Goal: Task Accomplishment & Management: Manage account settings

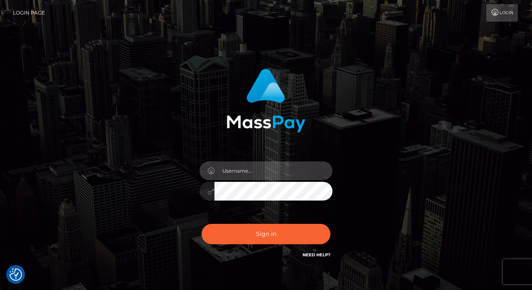
type input "[EMAIL_ADDRESS][DOMAIN_NAME]"
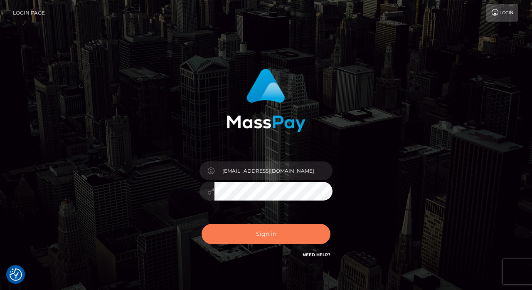
click at [273, 236] on button "Sign in" at bounding box center [266, 234] width 129 height 20
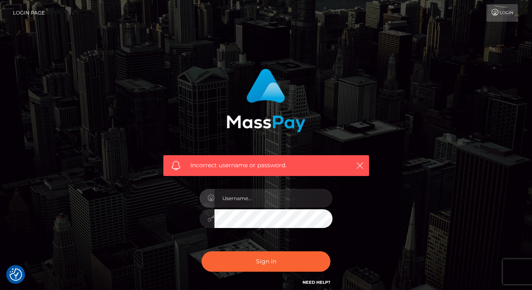
click at [321, 197] on input "text" at bounding box center [273, 198] width 118 height 19
type input "[EMAIL_ADDRESS][DOMAIN_NAME]"
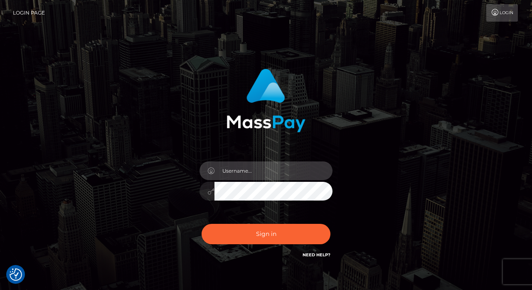
click at [239, 166] on input "text" at bounding box center [273, 170] width 118 height 19
type input "[EMAIL_ADDRESS][DOMAIN_NAME]"
click at [397, 135] on div "payunica@gmail.com Sign in" at bounding box center [266, 168] width 474 height 212
click at [266, 234] on button "Sign in" at bounding box center [266, 234] width 129 height 20
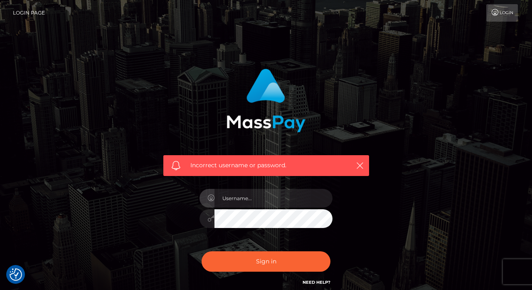
click at [46, 9] on div "Login Page" at bounding box center [32, 12] width 39 height 17
click at [41, 11] on link "Login Page" at bounding box center [29, 12] width 32 height 17
